Goal: Book appointment/travel/reservation

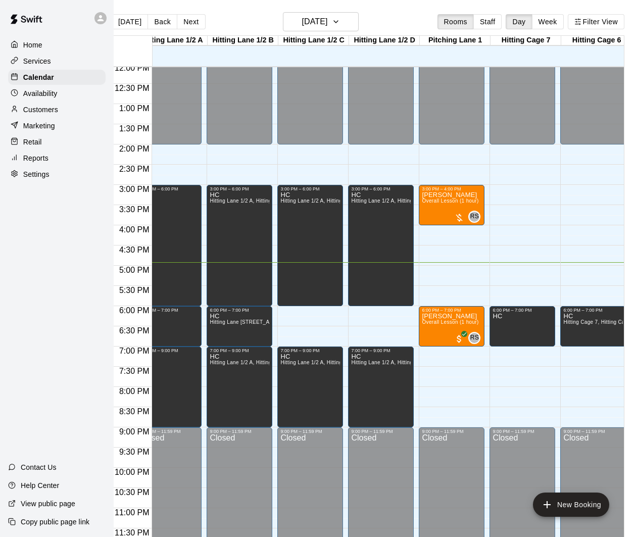
scroll to position [489, 38]
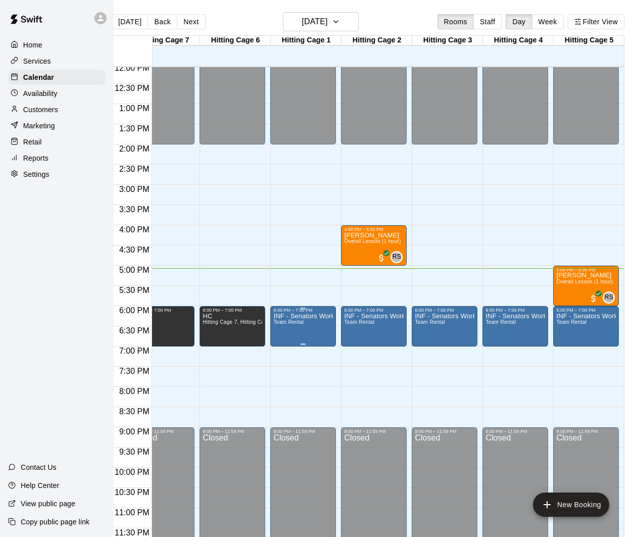
click at [284, 348] on img "edit" at bounding box center [284, 347] width 12 height 12
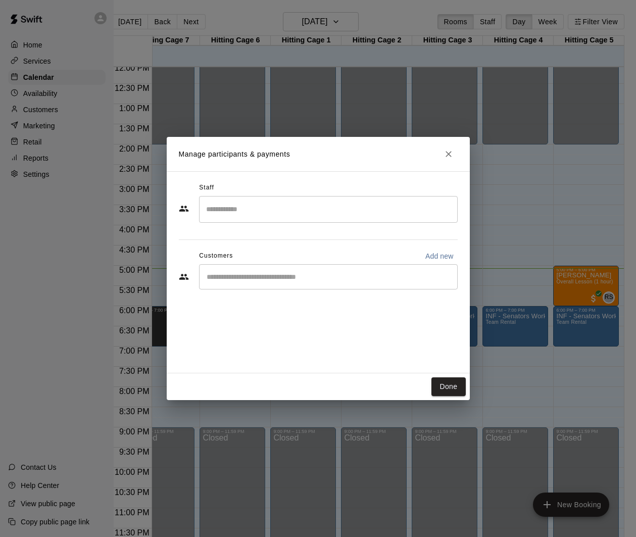
click at [276, 212] on input "Search staff" at bounding box center [327, 209] width 249 height 18
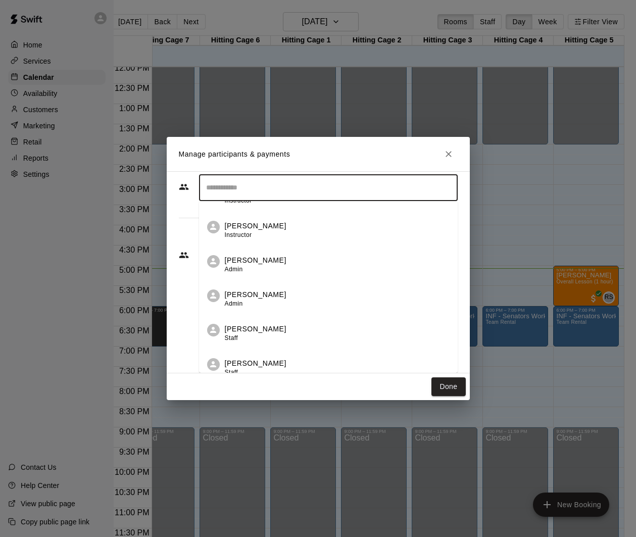
scroll to position [0, 0]
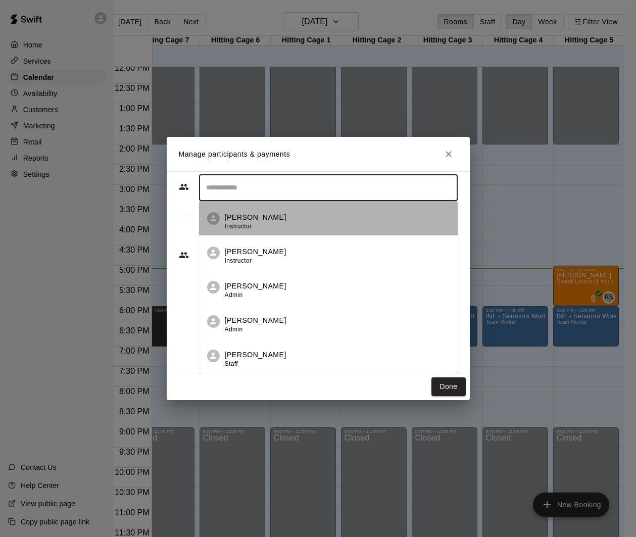
click at [266, 226] on div "[PERSON_NAME] Instructor" at bounding box center [256, 222] width 62 height 20
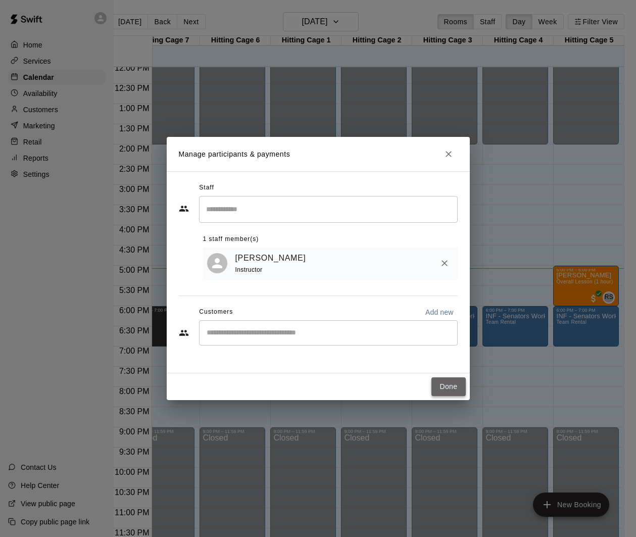
click at [445, 385] on button "Done" at bounding box center [448, 386] width 34 height 19
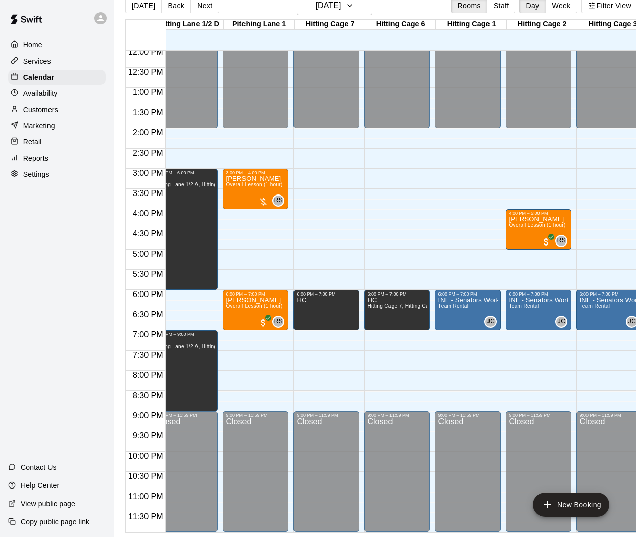
scroll to position [0, 266]
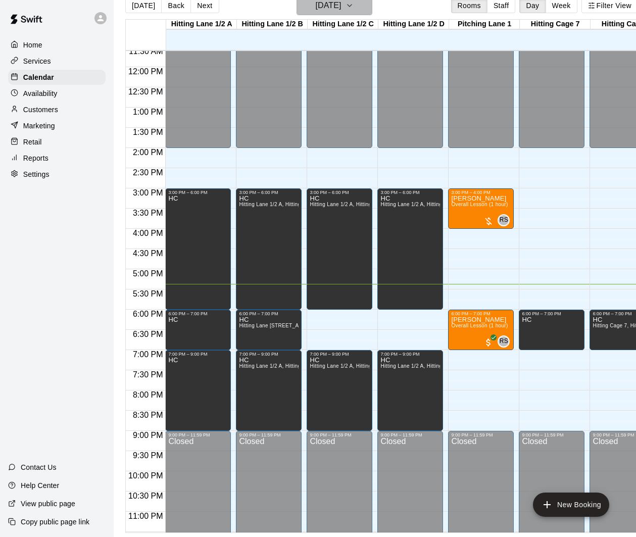
click at [341, 10] on h6 "[DATE]" at bounding box center [328, 5] width 26 height 14
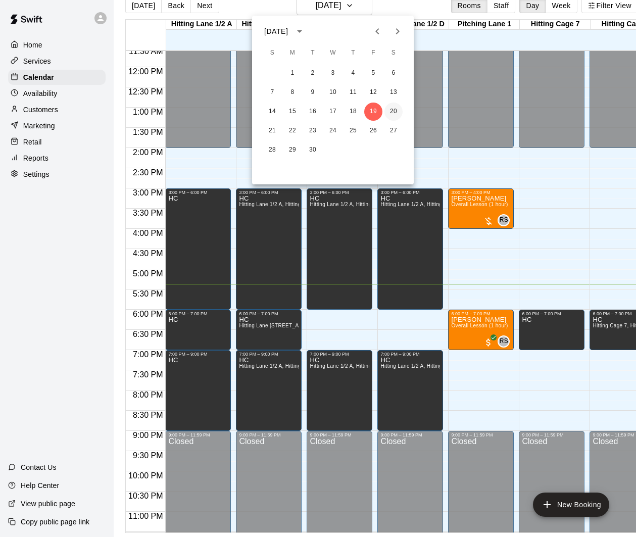
click at [390, 112] on button "20" at bounding box center [393, 111] width 18 height 18
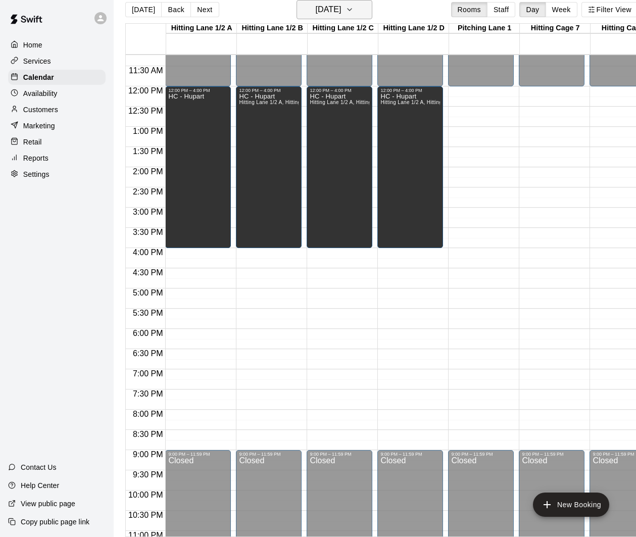
click at [359, 15] on button "[DATE]" at bounding box center [334, 9] width 76 height 19
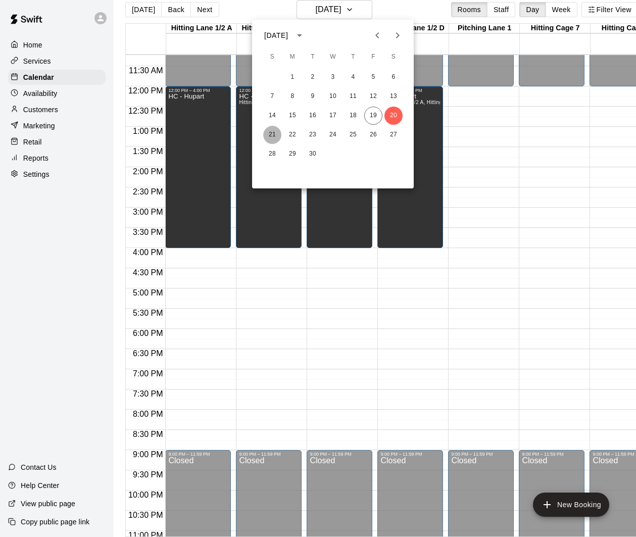
click at [270, 137] on button "21" at bounding box center [272, 135] width 18 height 18
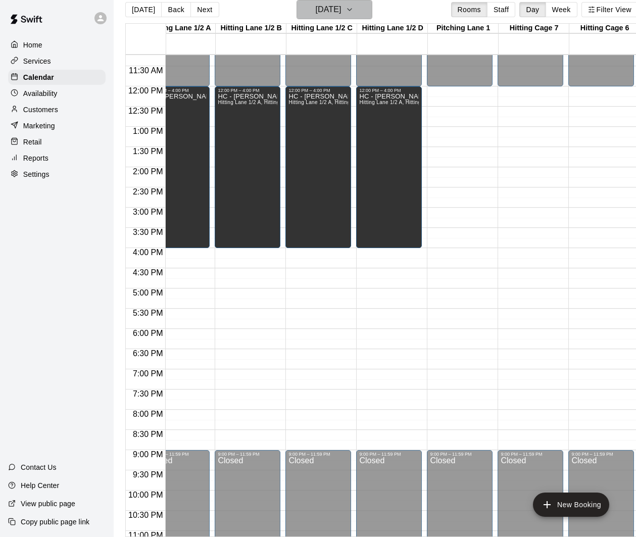
click at [341, 14] on h6 "[DATE]" at bounding box center [328, 10] width 26 height 14
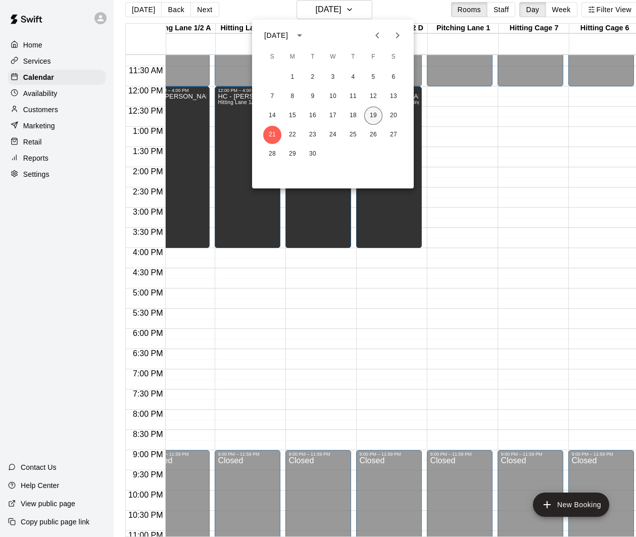
click at [378, 114] on button "19" at bounding box center [373, 116] width 18 height 18
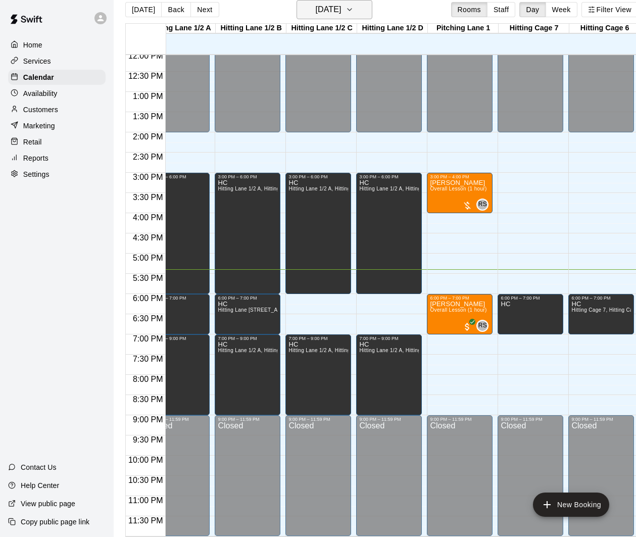
click at [365, 13] on button "[DATE]" at bounding box center [334, 9] width 76 height 19
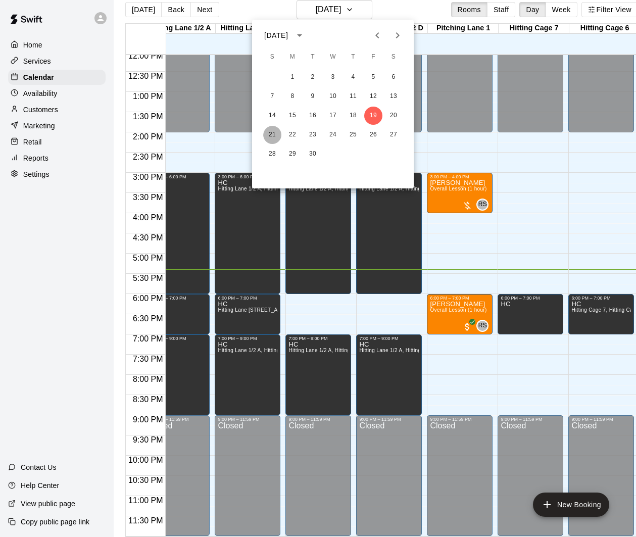
click at [273, 135] on button "21" at bounding box center [272, 135] width 18 height 18
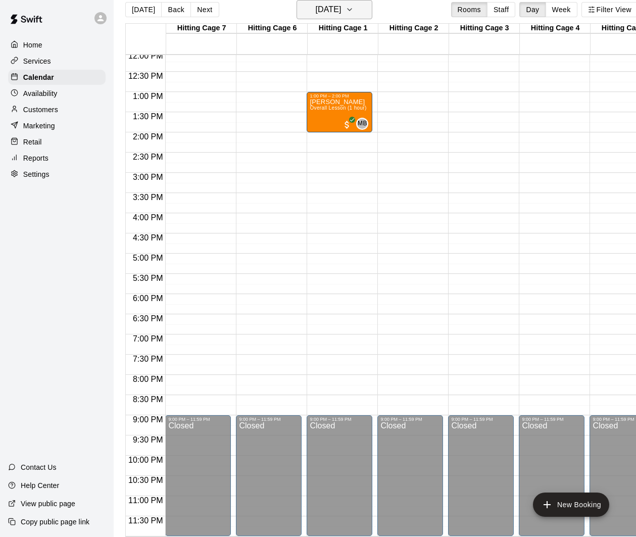
click at [341, 7] on h6 "[DATE]" at bounding box center [328, 10] width 26 height 14
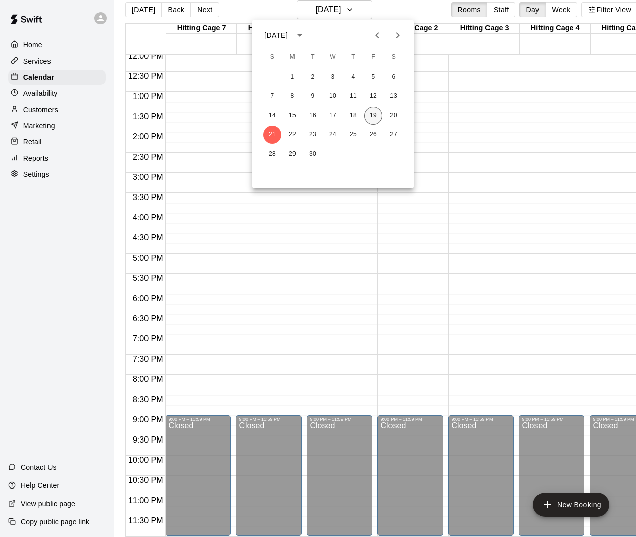
click at [376, 119] on button "19" at bounding box center [373, 116] width 18 height 18
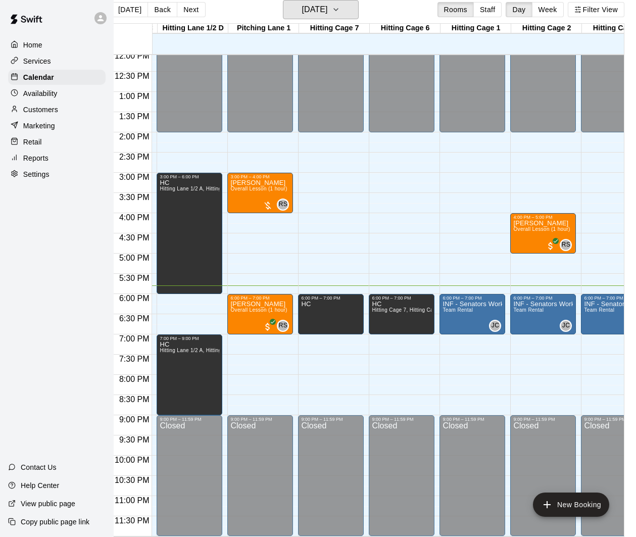
scroll to position [0, 186]
